Goal: Task Accomplishment & Management: Use online tool/utility

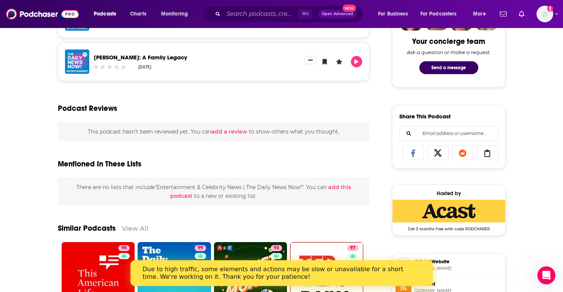
scroll to position [396, 0]
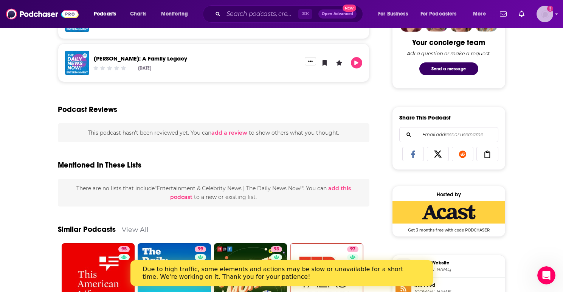
click at [551, 14] on img "Logged in as maryalyson" at bounding box center [545, 14] width 17 height 17
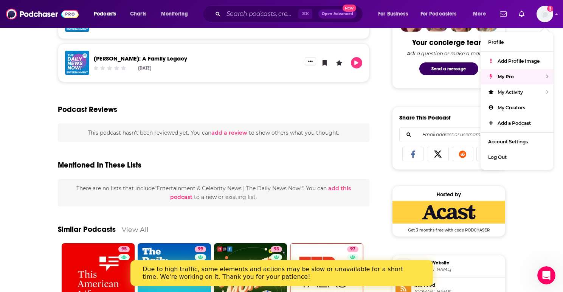
click at [364, 111] on div "Podcast Reviews" at bounding box center [214, 105] width 312 height 37
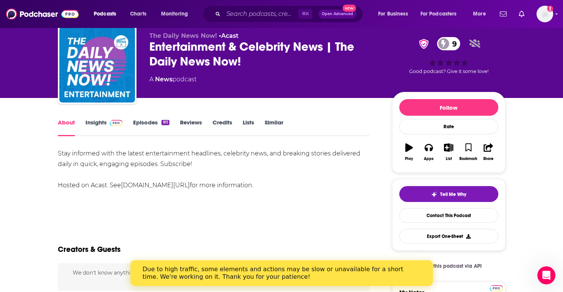
scroll to position [0, 0]
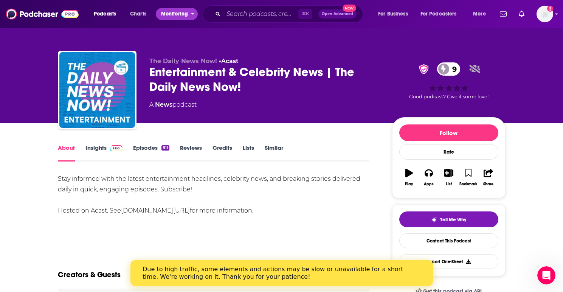
click at [192, 16] on button "Monitoring" at bounding box center [177, 14] width 42 height 12
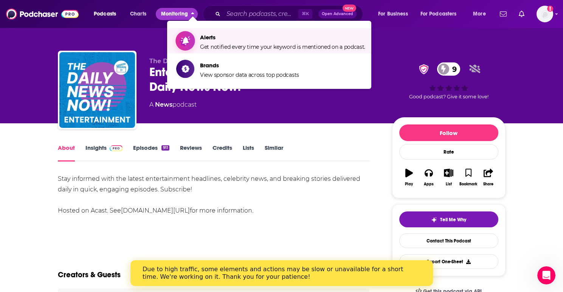
click at [197, 45] on link "Alerts Get notified every time your keyword is mentioned on a podcast." at bounding box center [270, 40] width 189 height 19
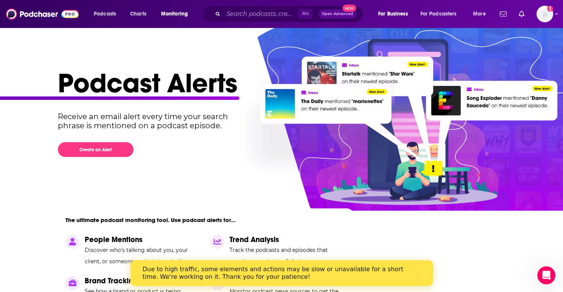
scroll to position [2, 0]
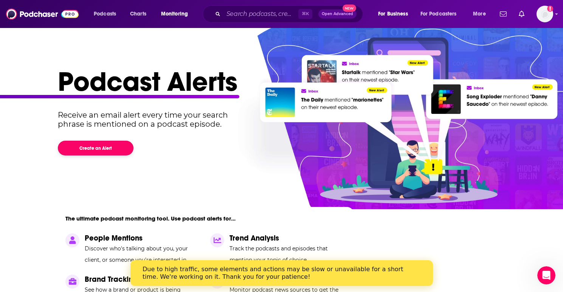
click at [83, 143] on button "Create an Alert" at bounding box center [96, 148] width 76 height 15
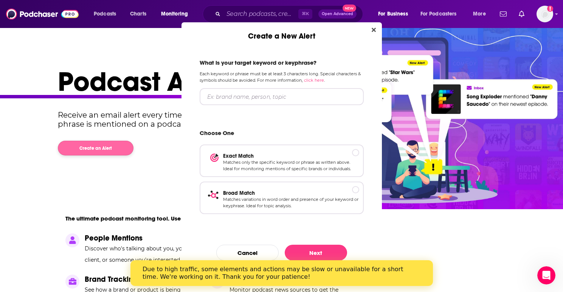
scroll to position [0, 0]
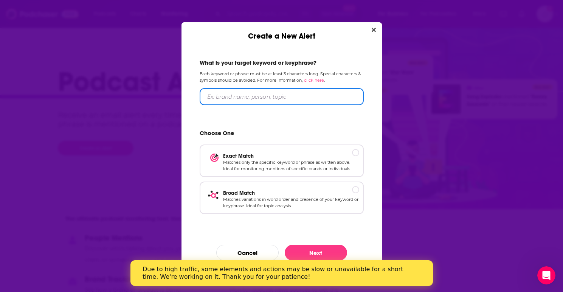
click at [245, 96] on input "Create a New Alert" at bounding box center [282, 96] width 164 height 17
type input ""Love Thy Nader""
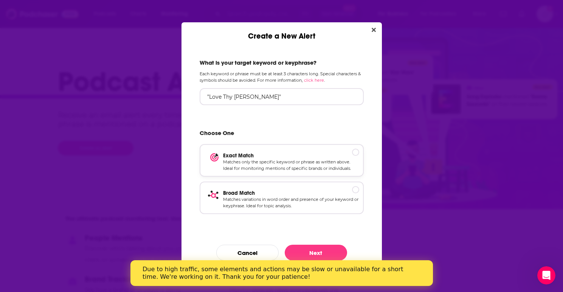
click at [353, 152] on div "Create a New Alert" at bounding box center [355, 152] width 7 height 7
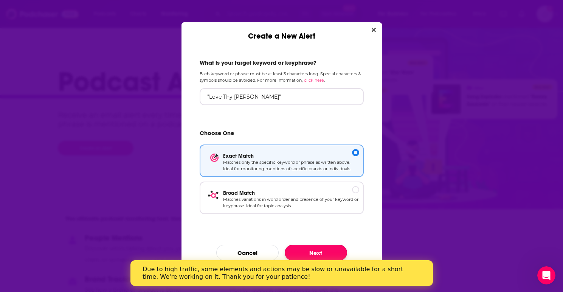
click at [323, 254] on button "Next" at bounding box center [316, 253] width 62 height 16
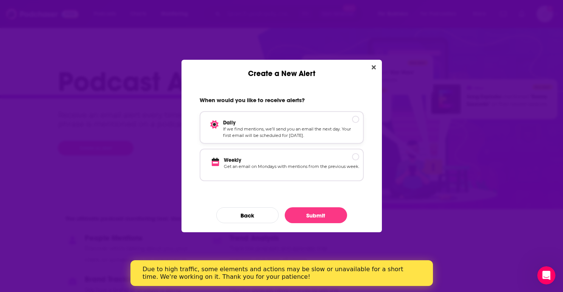
click at [362, 123] on div "Daily If we find mentions, we’ll send you an email the next day. Your first ema…" at bounding box center [282, 127] width 164 height 33
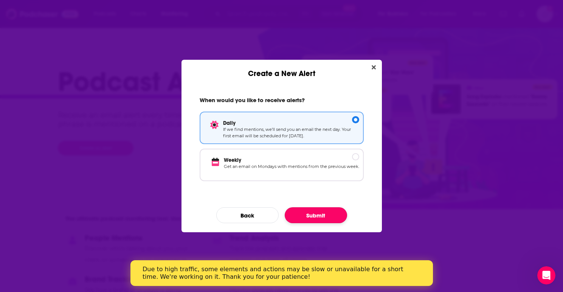
click at [313, 216] on button "Submit" at bounding box center [316, 215] width 62 height 16
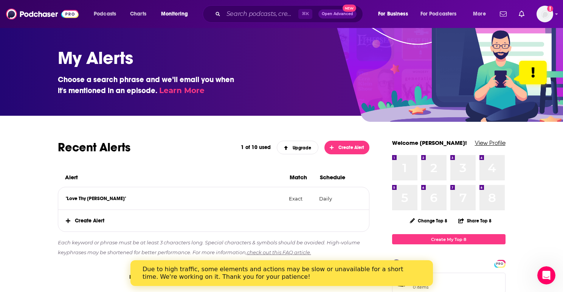
click at [491, 143] on link "View Profile" at bounding box center [490, 142] width 31 height 7
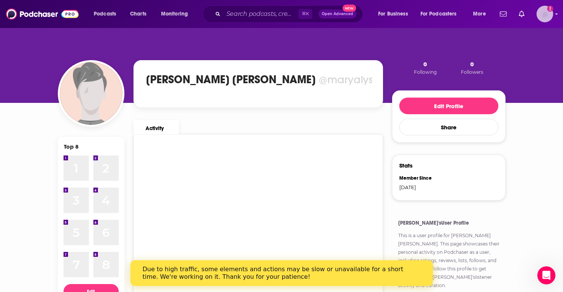
click at [547, 13] on img "Logged in as maryalyson" at bounding box center [545, 14] width 17 height 17
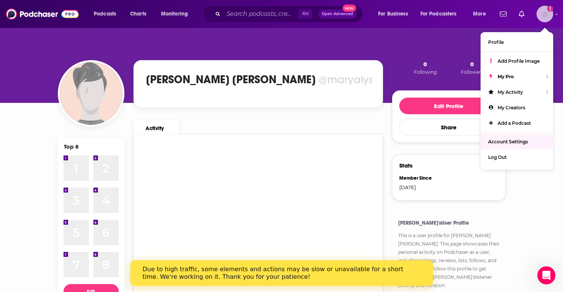
click at [512, 143] on span "Account Settings" at bounding box center [508, 142] width 40 height 6
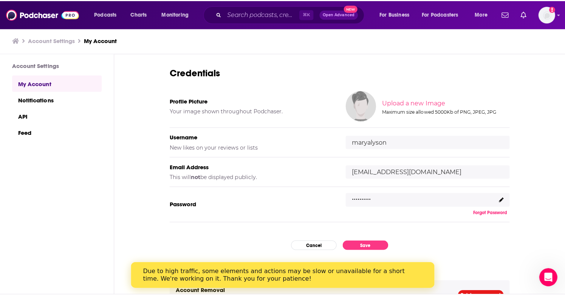
scroll to position [31, 0]
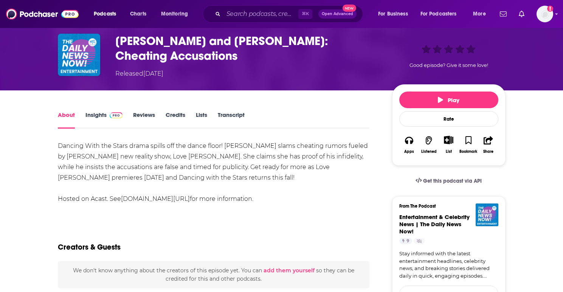
scroll to position [36, 0]
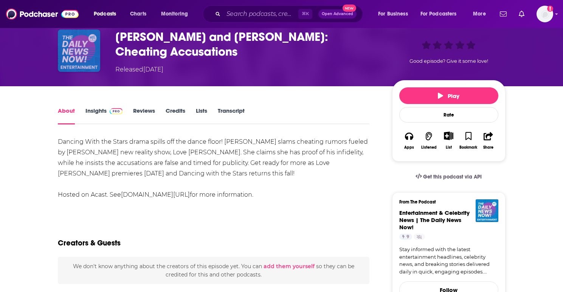
click at [92, 65] on img "Brooks Nader and Gleb Savchenko: Cheating Accusations" at bounding box center [79, 50] width 42 height 42
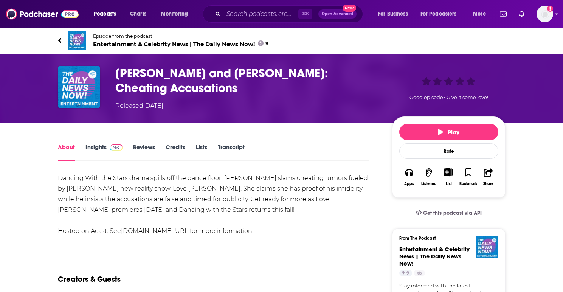
click at [180, 43] on span "Entertainment & Celebrity News | The Daily News Now! 9" at bounding box center [180, 43] width 175 height 7
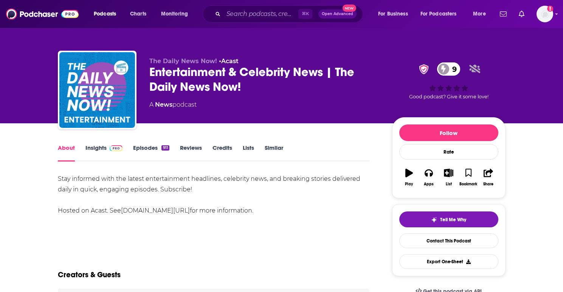
click at [145, 146] on link "Episodes 911" at bounding box center [151, 152] width 36 height 17
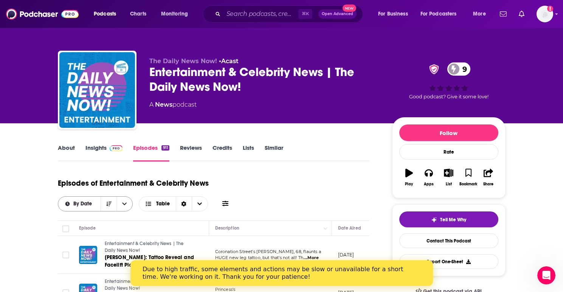
drag, startPoint x: 82, startPoint y: 201, endPoint x: 92, endPoint y: 201, distance: 9.8
click at [83, 201] on span "By Date" at bounding box center [83, 203] width 21 height 5
drag, startPoint x: 92, startPoint y: 217, endPoint x: 121, endPoint y: 213, distance: 29.7
click at [92, 217] on span "By Date" at bounding box center [100, 218] width 54 height 4
click at [110, 204] on icon "Sort Direction" at bounding box center [108, 203] width 5 height 5
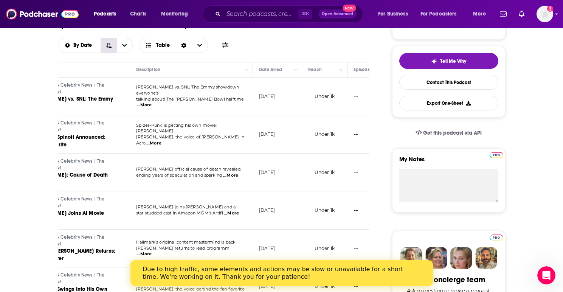
scroll to position [0, 71]
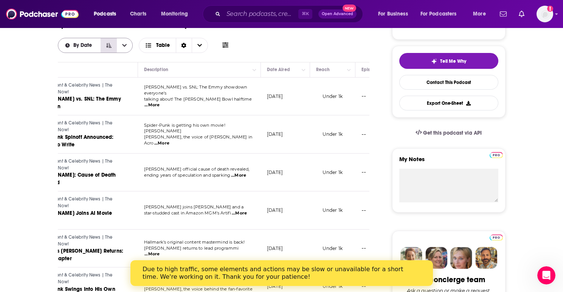
click at [111, 48] on button "Sort Direction" at bounding box center [109, 45] width 16 height 14
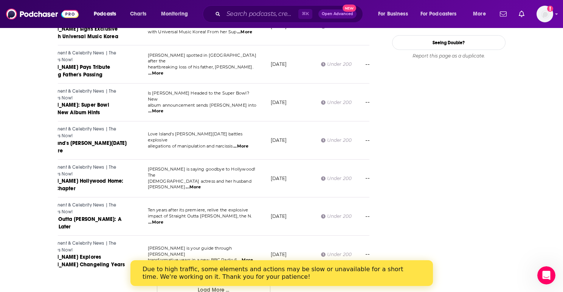
scroll to position [925, 0]
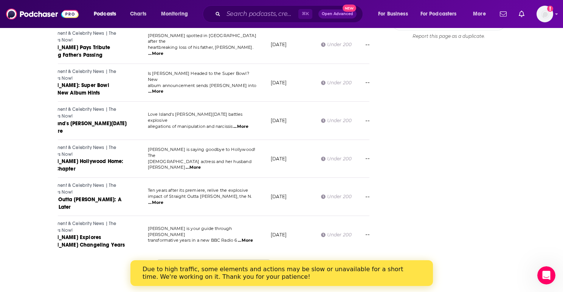
click at [177, 265] on div "Due to high traffic, some elements and actions may be slow or unavailable for a…" at bounding box center [278, 273] width 272 height 20
click at [266, 259] on button "Load More ..." at bounding box center [213, 269] width 113 height 20
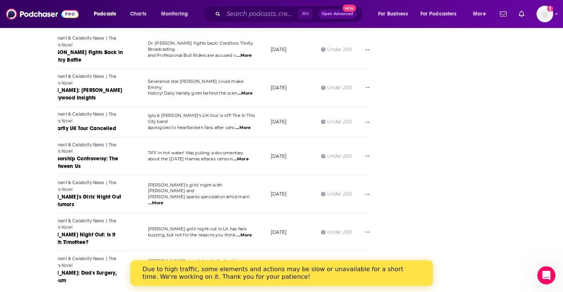
scroll to position [1860, 0]
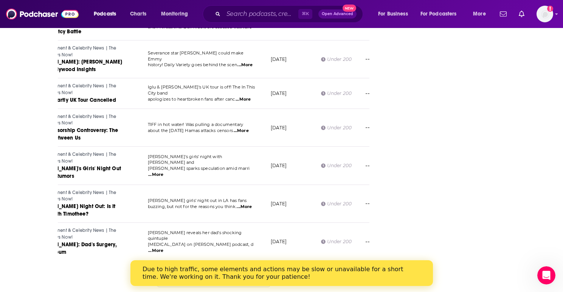
click at [186, 267] on button "Load More ..." at bounding box center [213, 277] width 113 height 20
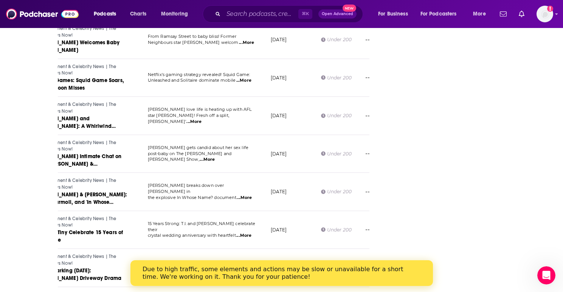
scroll to position [2803, 0]
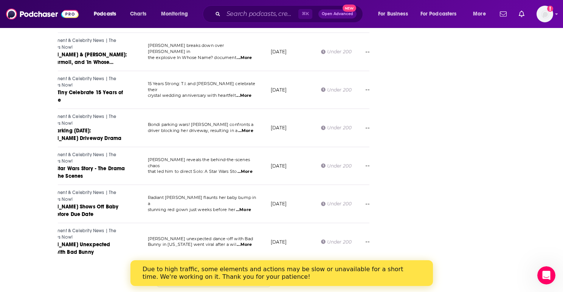
click at [198, 267] on button "Load More ..." at bounding box center [213, 277] width 113 height 20
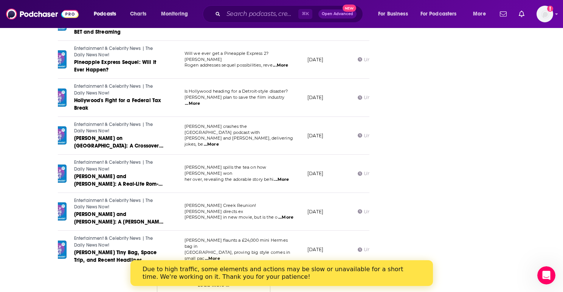
scroll to position [0, 31]
click at [205, 275] on button "Load More ..." at bounding box center [213, 285] width 113 height 20
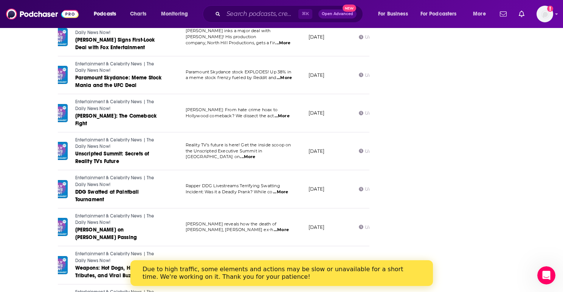
scroll to position [4688, 0]
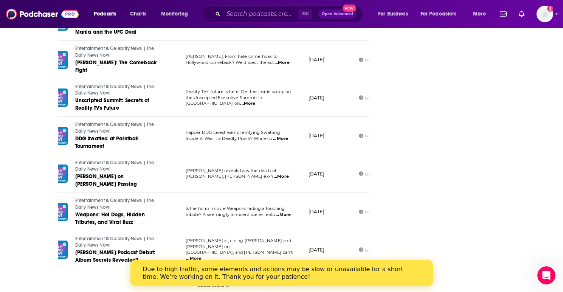
click at [186, 275] on button "Load More ..." at bounding box center [213, 285] width 113 height 20
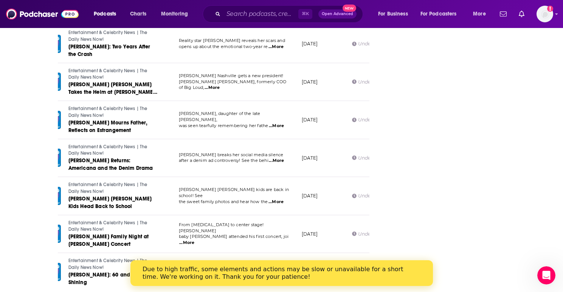
scroll to position [5623, 0]
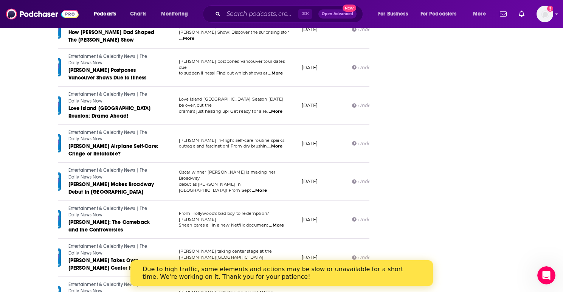
scroll to position [6565, 0]
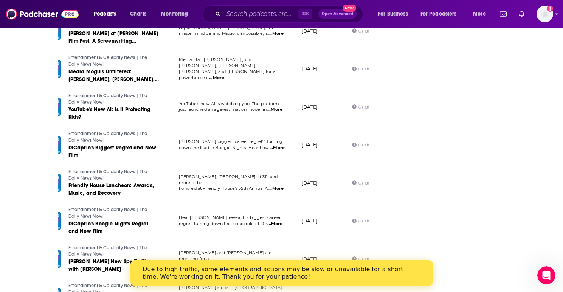
scroll to position [7508, 0]
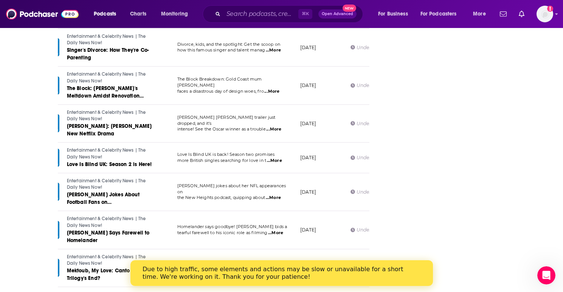
scroll to position [8443, 0]
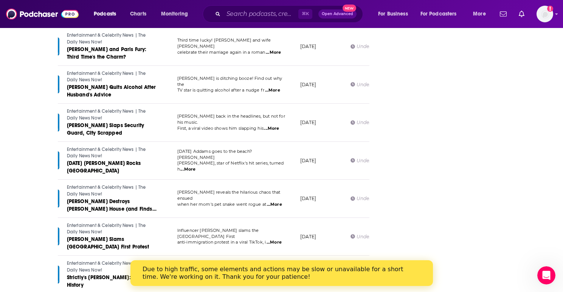
scroll to position [9385, 0]
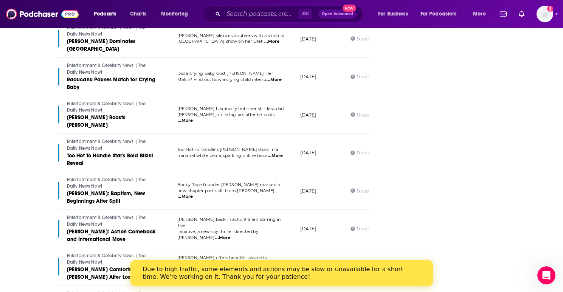
scroll to position [10313, 0]
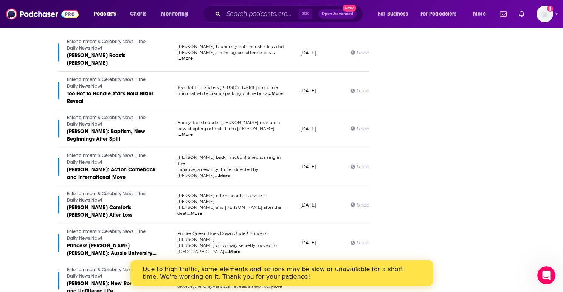
drag, startPoint x: 213, startPoint y: 259, endPoint x: 234, endPoint y: 242, distance: 27.4
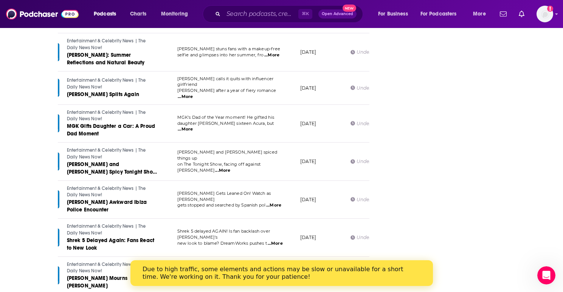
scroll to position [11248, 0]
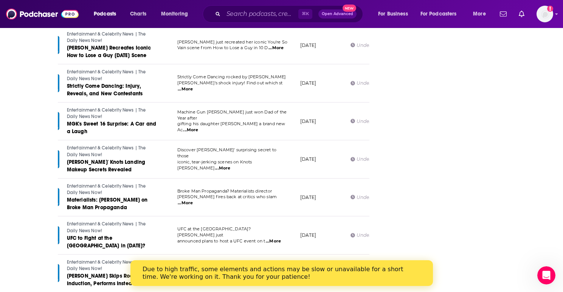
scroll to position [12183, 0]
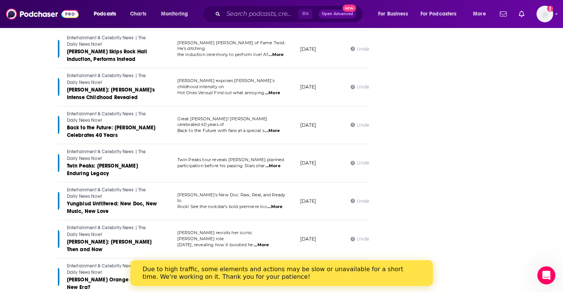
scroll to position [13133, 0]
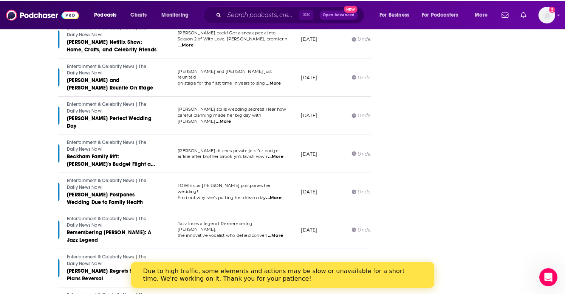
scroll to position [13557, 0]
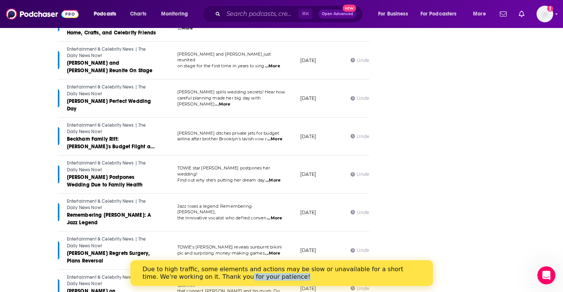
drag, startPoint x: 214, startPoint y: 276, endPoint x: 337, endPoint y: 280, distance: 123.0
click at [338, 280] on div "Due to high traffic, some elements and actions may be slow or unavailable for a…" at bounding box center [275, 272] width 266 height 15
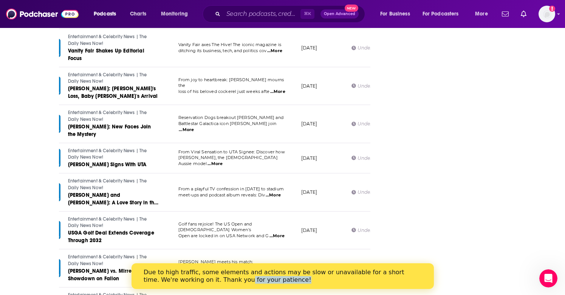
scroll to position [13988, 0]
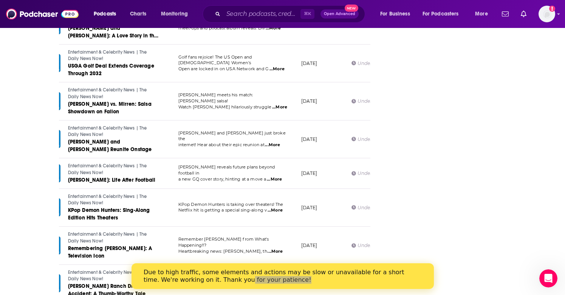
scroll to position [14159, 0]
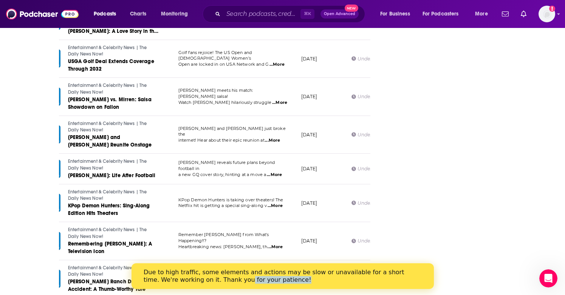
click at [314, 281] on div "Due to high traffic, some elements and actions may be slow or unavailable for a…" at bounding box center [276, 276] width 266 height 15
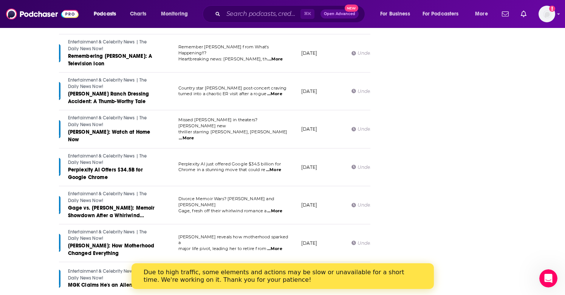
scroll to position [14984, 0]
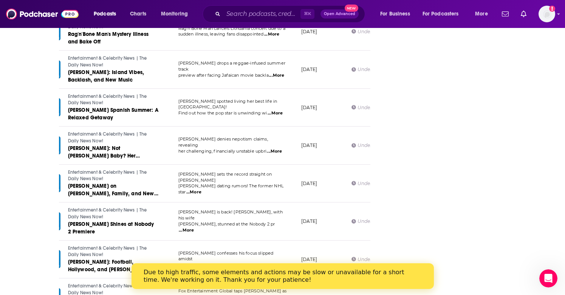
scroll to position [15919, 0]
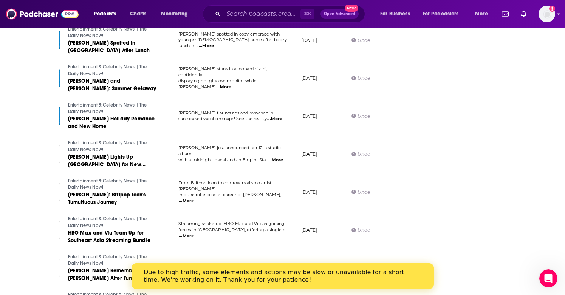
scroll to position [16861, 0]
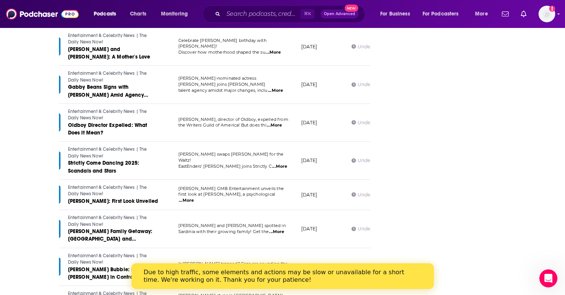
scroll to position [17781, 0]
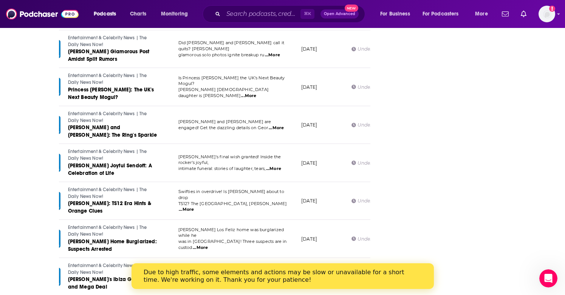
scroll to position [18693, 0]
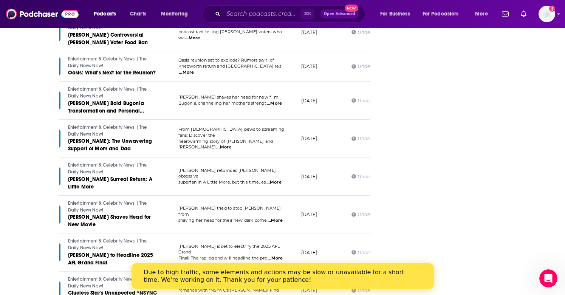
scroll to position [19628, 0]
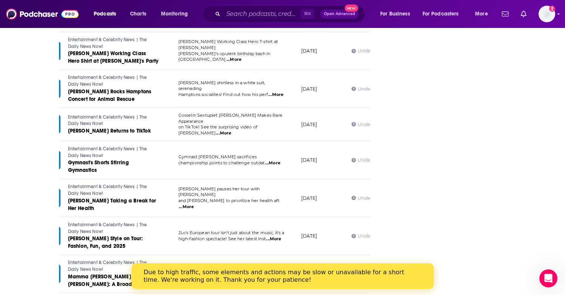
drag, startPoint x: 212, startPoint y: 262, endPoint x: 275, endPoint y: 247, distance: 64.7
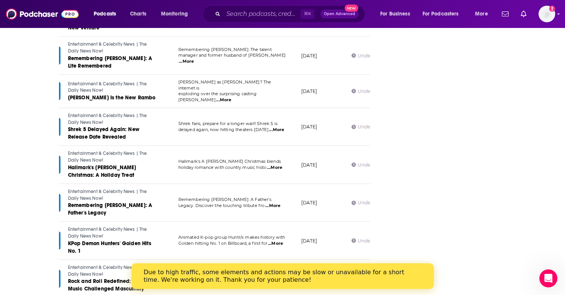
scroll to position [20571, 0]
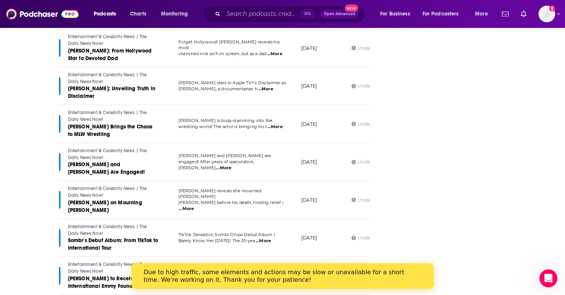
scroll to position [21521, 0]
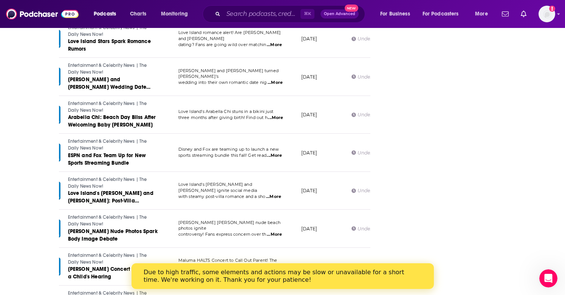
scroll to position [22464, 0]
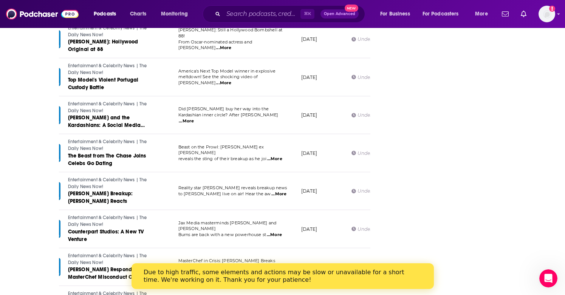
scroll to position [21625, 0]
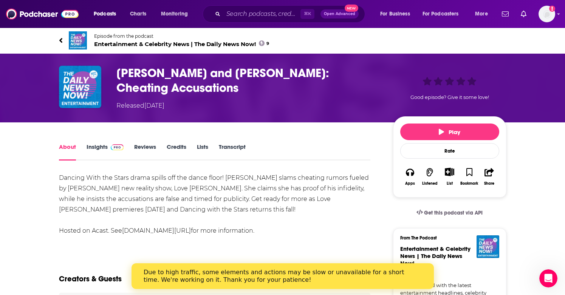
click at [163, 82] on h1 "[PERSON_NAME] and [PERSON_NAME]: Cheating Accusations" at bounding box center [248, 80] width 265 height 29
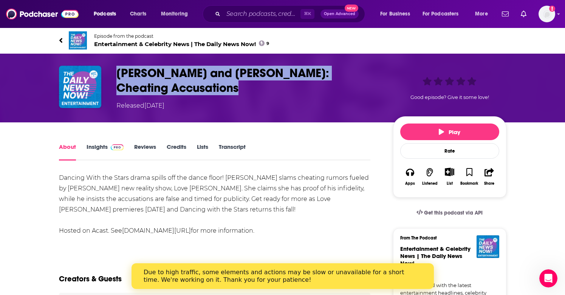
drag, startPoint x: 118, startPoint y: 75, endPoint x: 193, endPoint y: 92, distance: 77.3
click at [193, 92] on h1 "[PERSON_NAME] and [PERSON_NAME]: Cheating Accusations" at bounding box center [248, 80] width 265 height 29
copy h1 "[PERSON_NAME] and [PERSON_NAME]: Cheating Accusations"
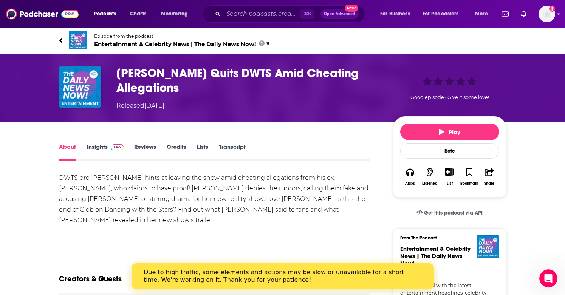
drag, startPoint x: 135, startPoint y: 92, endPoint x: 115, endPoint y: 77, distance: 25.1
click at [115, 77] on div "Gleb Savchenko Quits DWTS Amid Cheating Allegations Released Tuesday, 12th Augu…" at bounding box center [283, 88] width 448 height 45
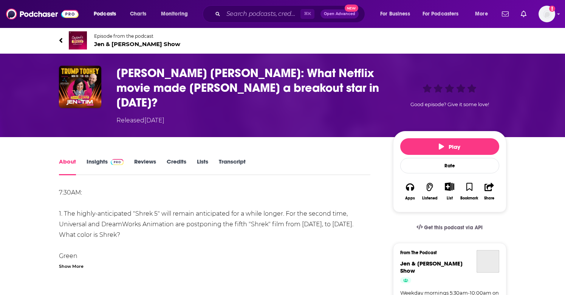
scroll to position [0, 0]
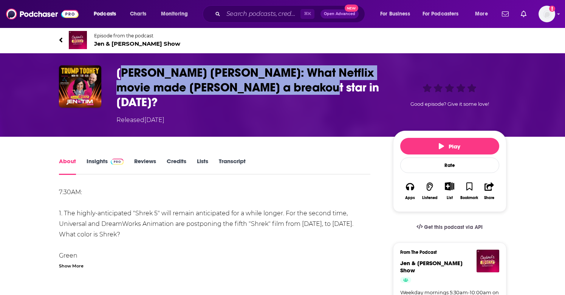
drag, startPoint x: 119, startPoint y: 70, endPoint x: 313, endPoint y: 84, distance: 194.5
click at [313, 84] on h1 "[PERSON_NAME] [PERSON_NAME]: What Netflix movie made [PERSON_NAME] a breakout s…" at bounding box center [248, 87] width 265 height 44
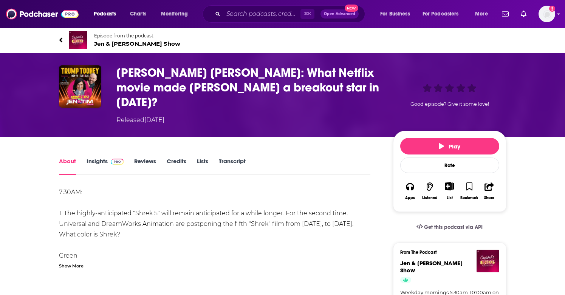
click at [313, 87] on h1 "[PERSON_NAME] [PERSON_NAME]: What Netflix movie made [PERSON_NAME] a breakout s…" at bounding box center [248, 87] width 265 height 44
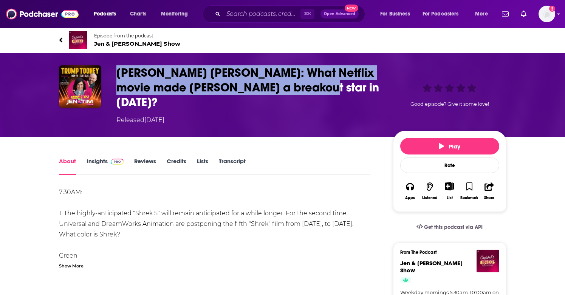
drag, startPoint x: 309, startPoint y: 89, endPoint x: 113, endPoint y: 74, distance: 195.7
click at [113, 74] on div "[PERSON_NAME] [PERSON_NAME]: What Netflix movie made [PERSON_NAME] a breakout s…" at bounding box center [283, 94] width 448 height 59
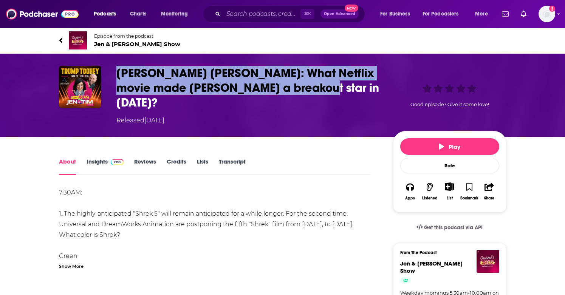
copy h1 "[PERSON_NAME] [PERSON_NAME]: What Netflix movie made [PERSON_NAME] a breakout s…"
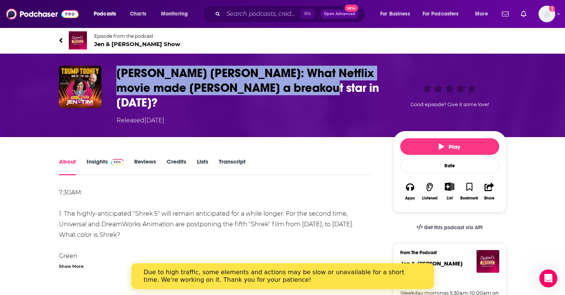
click at [96, 158] on link "Insights" at bounding box center [105, 166] width 37 height 17
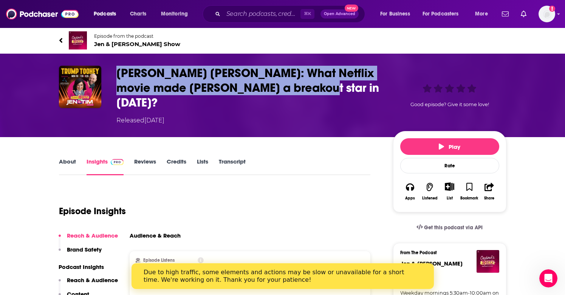
drag, startPoint x: 136, startPoint y: 76, endPoint x: 313, endPoint y: 75, distance: 177.4
click at [321, 86] on h3 "Trump Toohey: What Netflix movie made Noah Centineo a breakout star in 2018?" at bounding box center [248, 88] width 265 height 44
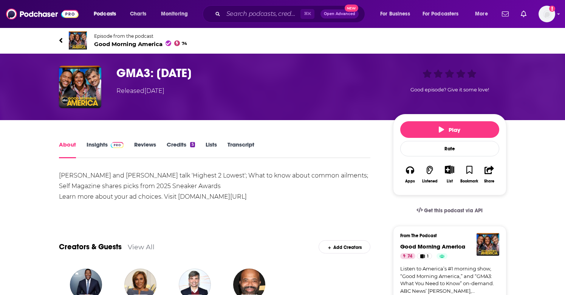
drag, startPoint x: 271, startPoint y: 73, endPoint x: 116, endPoint y: 75, distance: 154.7
click at [116, 75] on h1 "GMA3: Monday, August 11" at bounding box center [248, 73] width 265 height 15
copy h1 "GMA3: Monday, August 11"
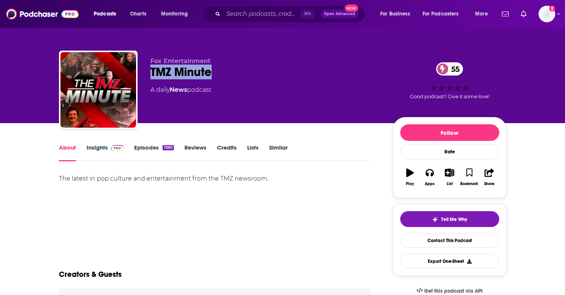
drag, startPoint x: 219, startPoint y: 73, endPoint x: 279, endPoint y: 76, distance: 59.8
click at [279, 76] on div "Fox Entertainment TMZ Minute 55 A daily News podcast 55 Good podcast? Give it s…" at bounding box center [283, 92] width 448 height 82
copy h1 "TMZ Minute"
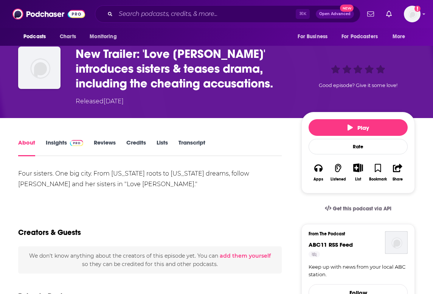
scroll to position [44, 0]
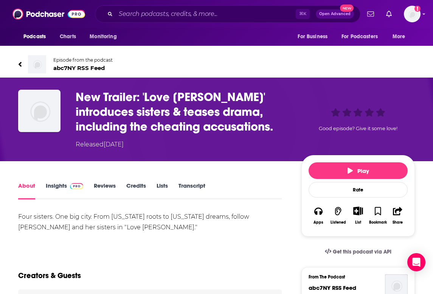
drag, startPoint x: 140, startPoint y: 70, endPoint x: 280, endPoint y: 57, distance: 140.6
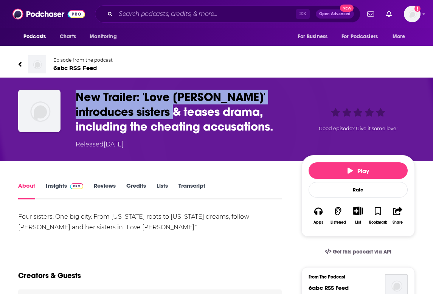
drag, startPoint x: 85, startPoint y: 99, endPoint x: 196, endPoint y: 116, distance: 112.9
click at [196, 116] on div "New Trailer: 'Love [PERSON_NAME]' introduces sisters & teases drama, including …" at bounding box center [216, 119] width 397 height 59
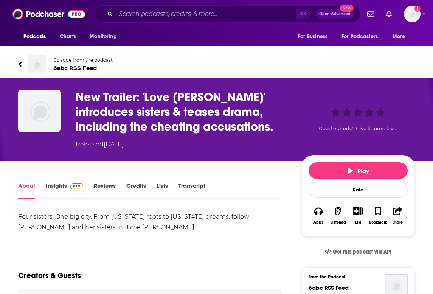
click at [198, 118] on h1 "New Trailer: 'Love [PERSON_NAME]' introduces sisters & teases drama, including …" at bounding box center [183, 112] width 214 height 44
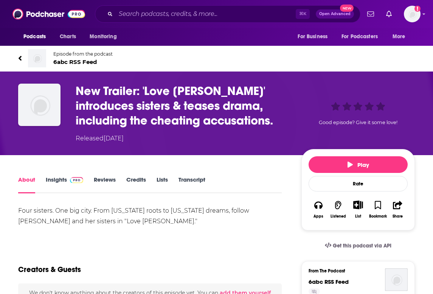
scroll to position [5, 0]
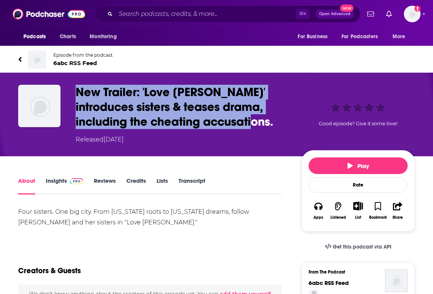
drag, startPoint x: 76, startPoint y: 92, endPoint x: 278, endPoint y: 120, distance: 203.5
click at [278, 120] on div "New Trailer: 'Love [PERSON_NAME]' introduces sisters & teases drama, including …" at bounding box center [216, 114] width 397 height 59
copy h1 "New Trailer: 'Love [PERSON_NAME]' introduces sisters & teases drama, including …"
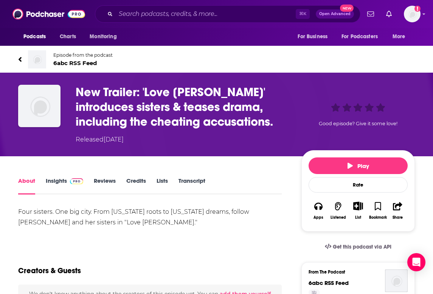
click at [56, 144] on div "New Trailer: 'Love [PERSON_NAME]' introduces sisters & teases drama, including …" at bounding box center [216, 115] width 433 height 84
